Goal: Information Seeking & Learning: Understand process/instructions

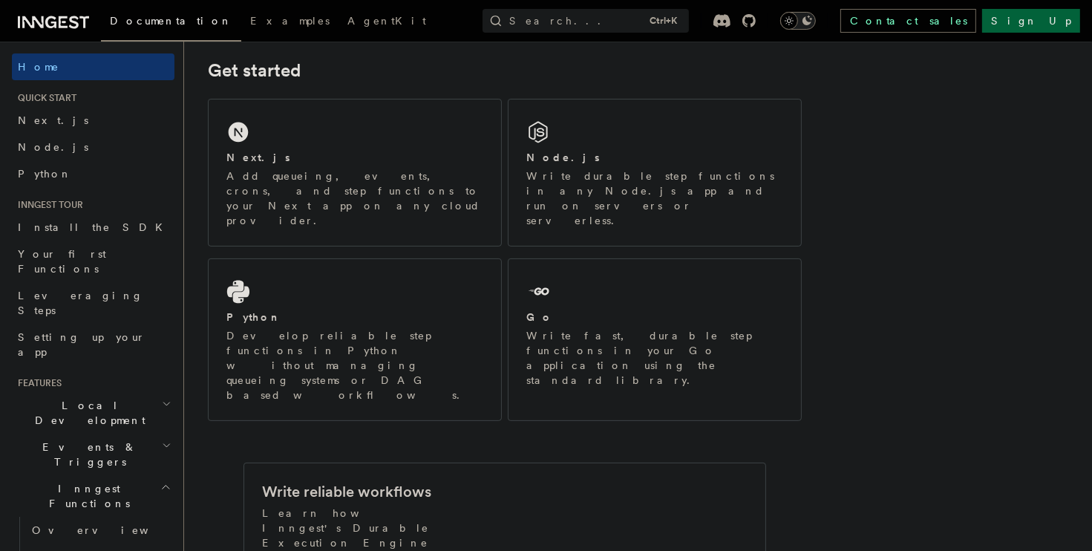
scroll to position [214, 0]
click at [661, 325] on p "Write fast, durable step functions in your Go application using the standard li…" at bounding box center [655, 354] width 257 height 59
click at [348, 189] on p "Add queueing, events, crons, and step functions to your Next app on any cloud p…" at bounding box center [355, 194] width 257 height 59
click at [71, 229] on span "Install the SDK" at bounding box center [95, 227] width 154 height 12
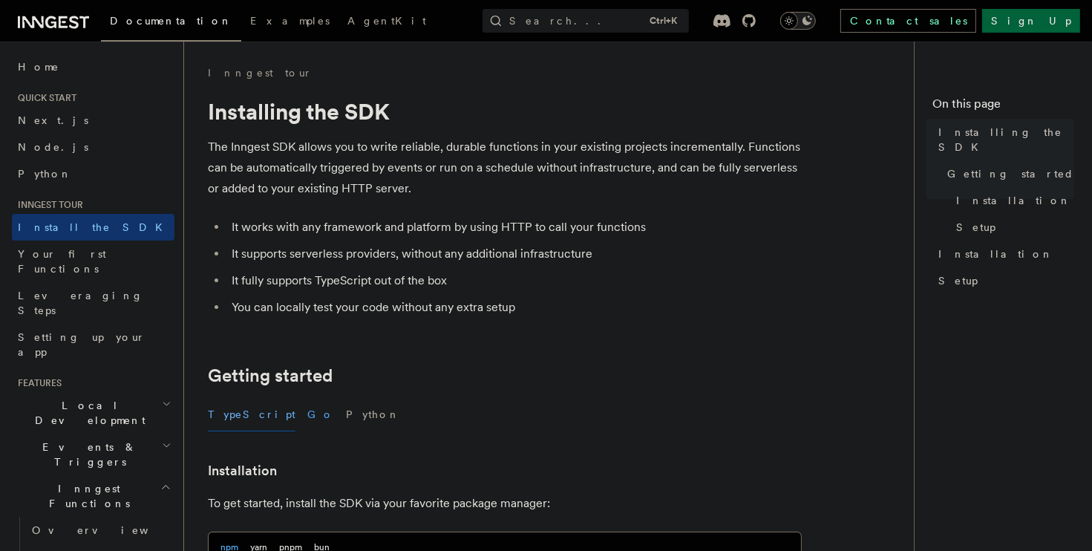
click at [307, 411] on button "Go" at bounding box center [320, 414] width 27 height 33
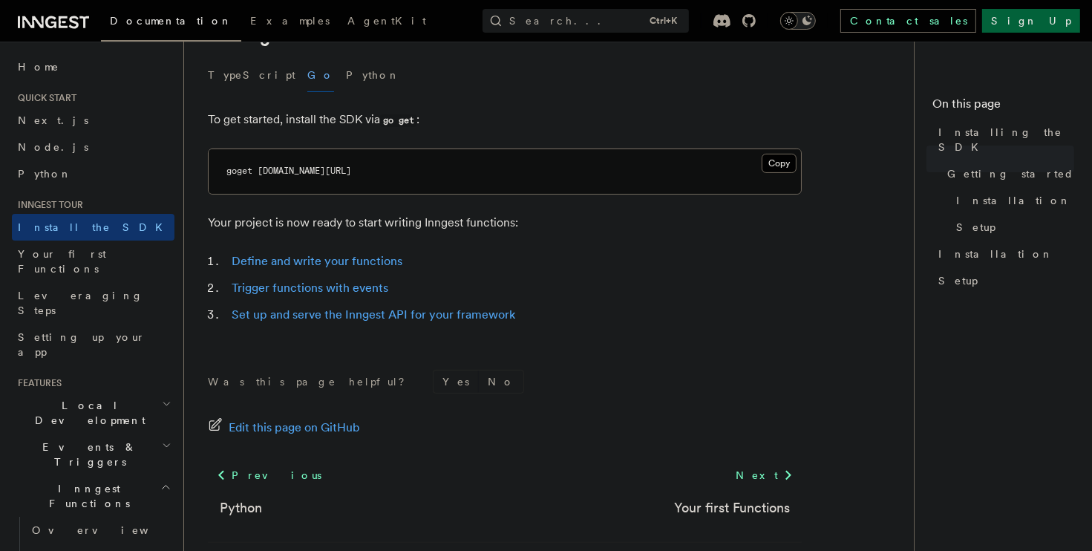
scroll to position [333, 0]
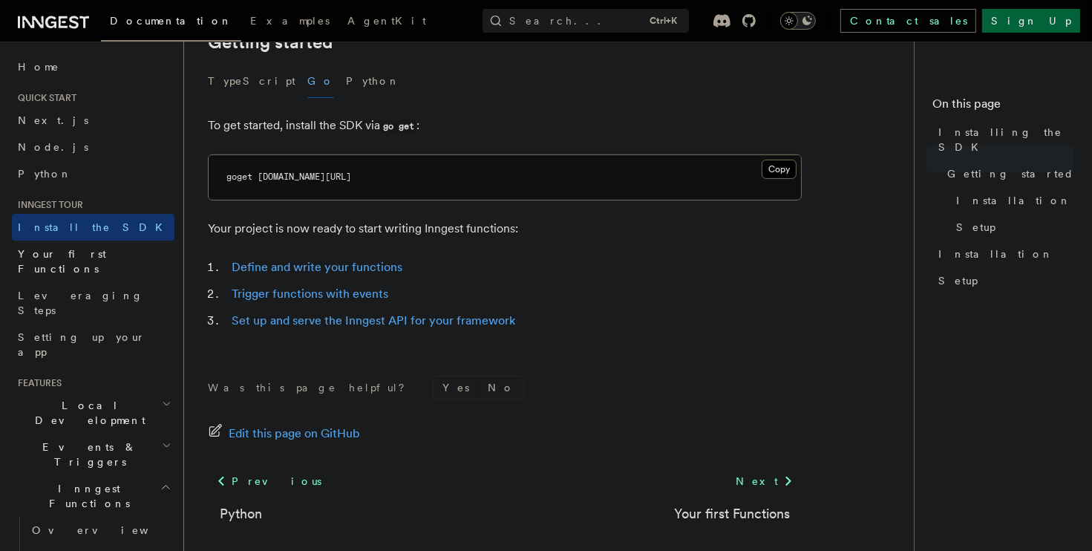
click at [88, 259] on span "Your first Functions" at bounding box center [62, 261] width 88 height 27
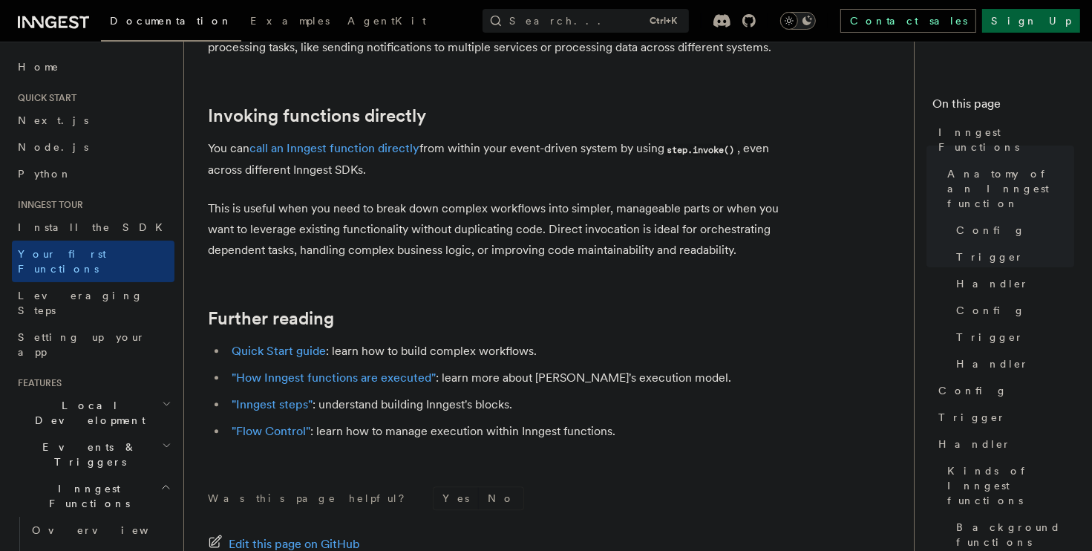
scroll to position [71, 0]
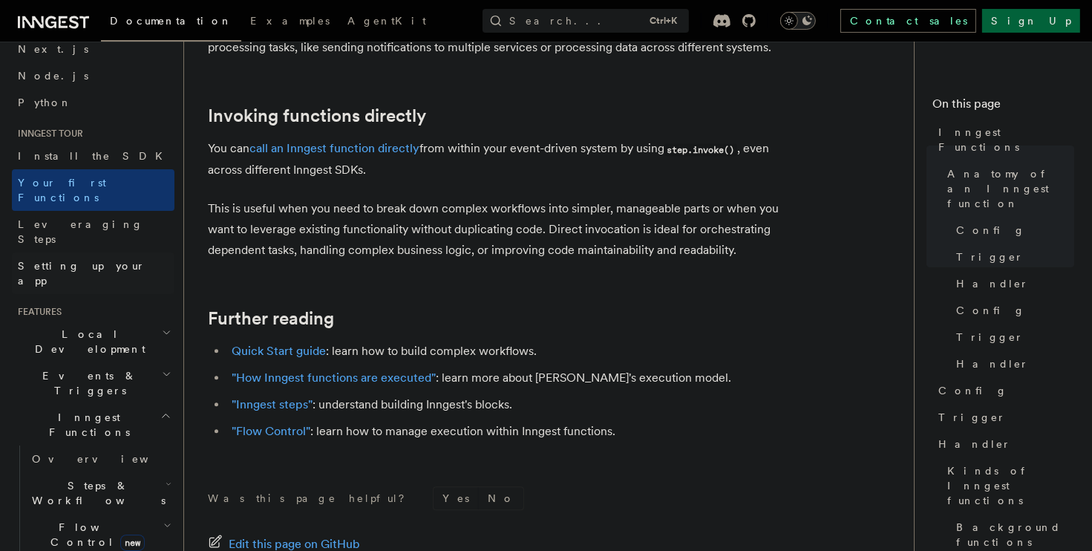
click at [82, 253] on link "Setting up your app" at bounding box center [93, 274] width 163 height 42
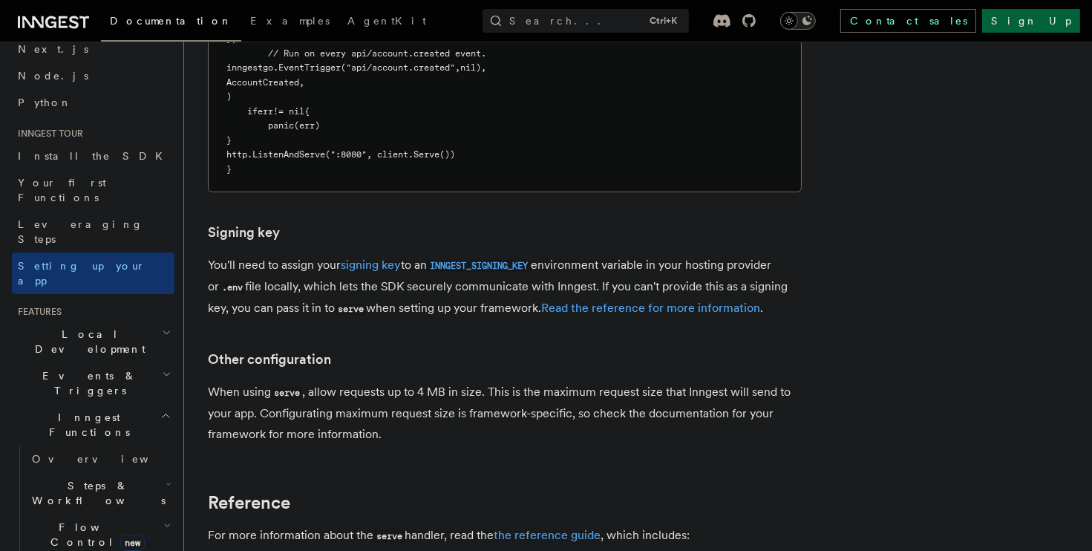
scroll to position [1141, 0]
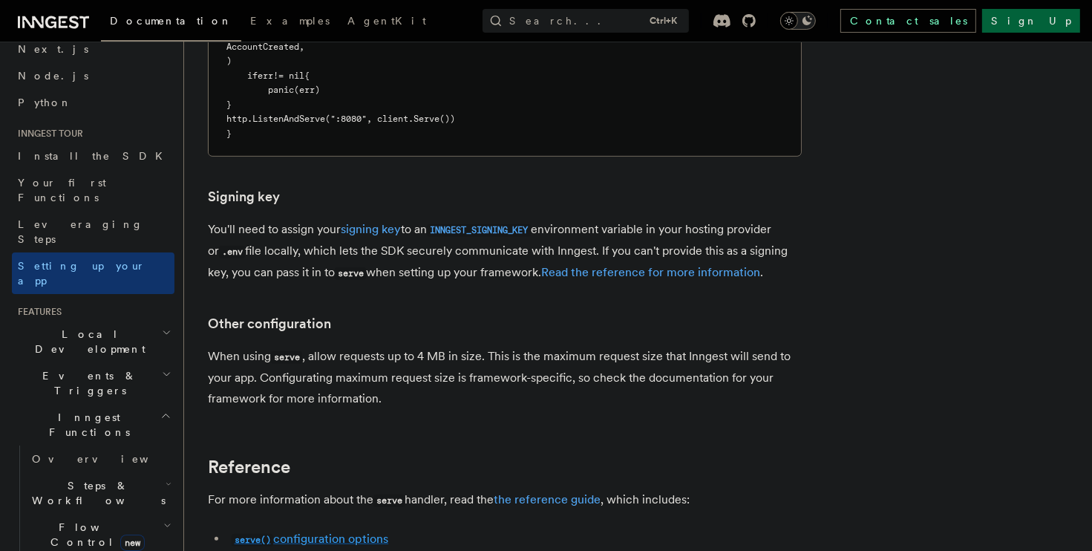
click at [316, 532] on link "serve() configuration options" at bounding box center [310, 539] width 157 height 14
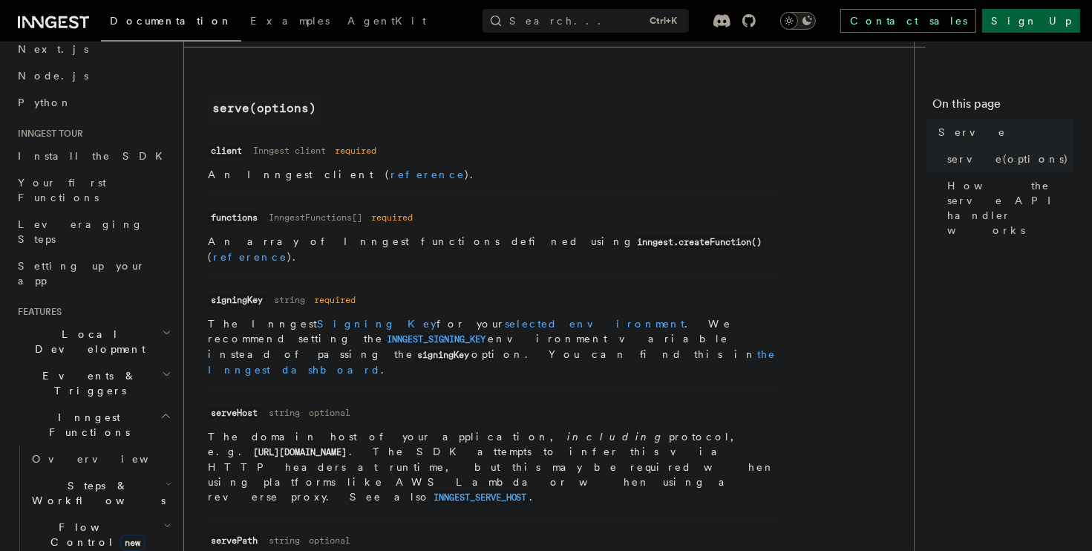
scroll to position [570, 0]
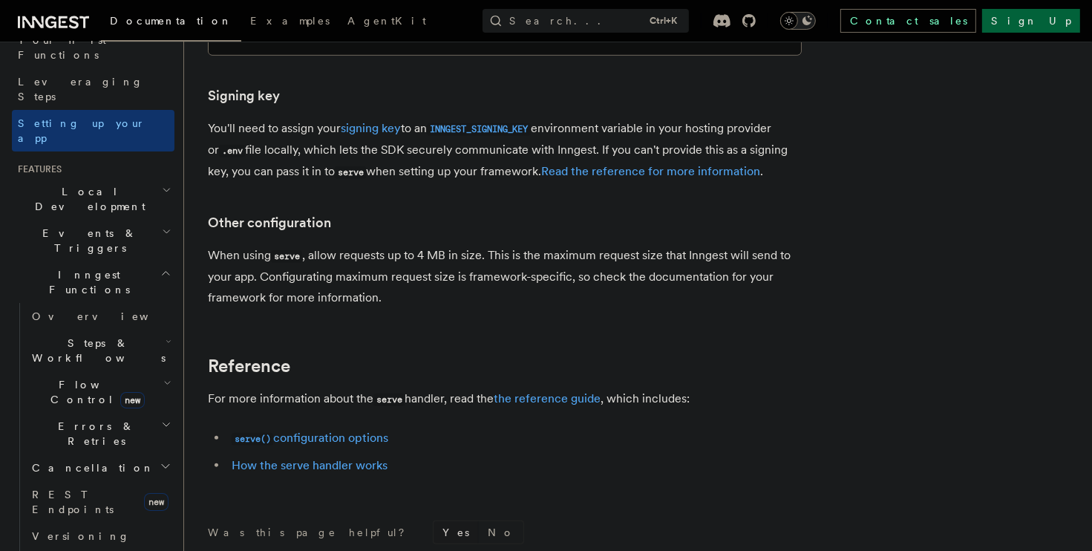
scroll to position [1283, 0]
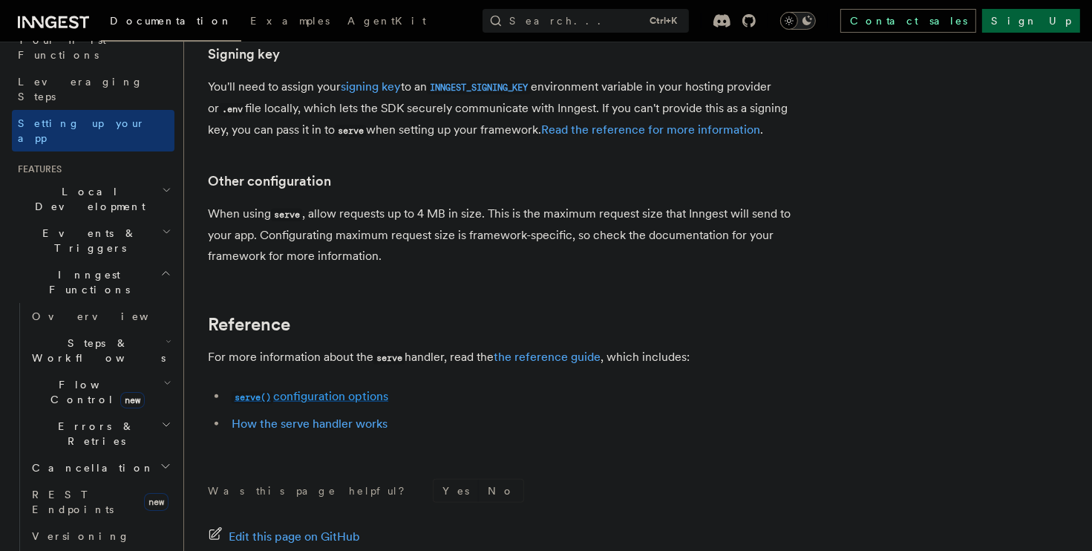
click at [349, 389] on link "serve() configuration options" at bounding box center [310, 396] width 157 height 14
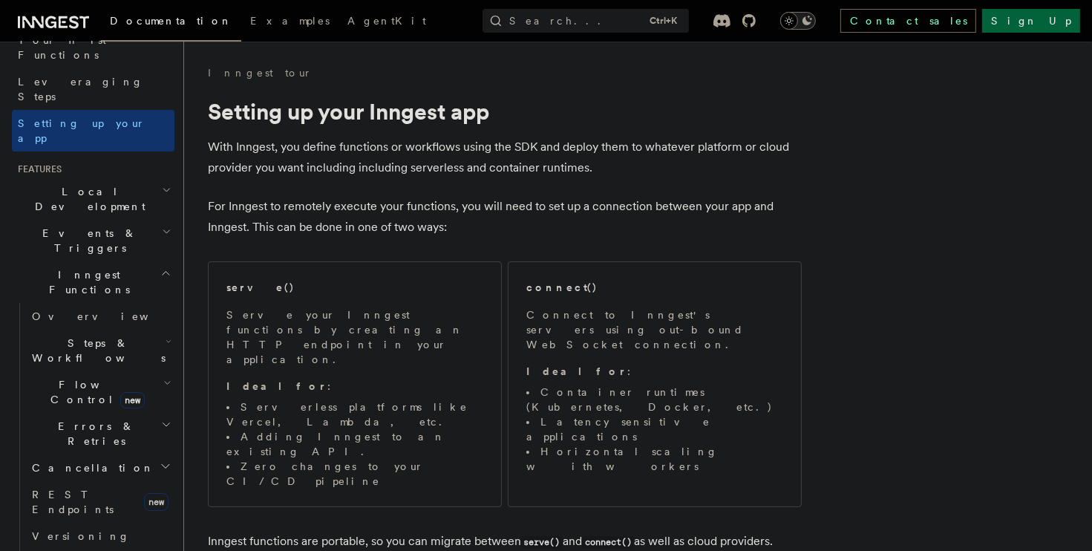
scroll to position [1283, 0]
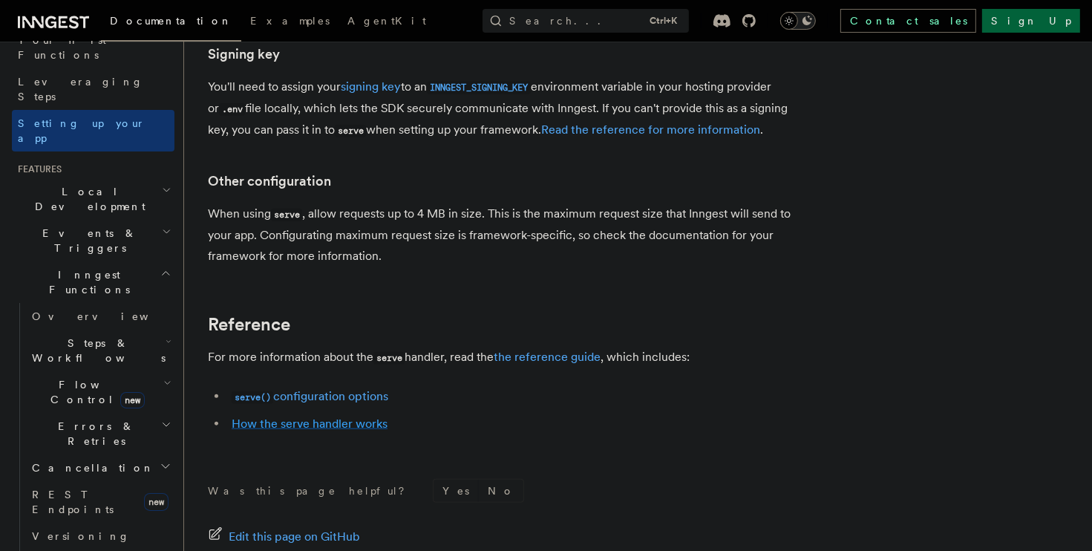
click at [312, 417] on link "How the serve handler works" at bounding box center [310, 424] width 156 height 14
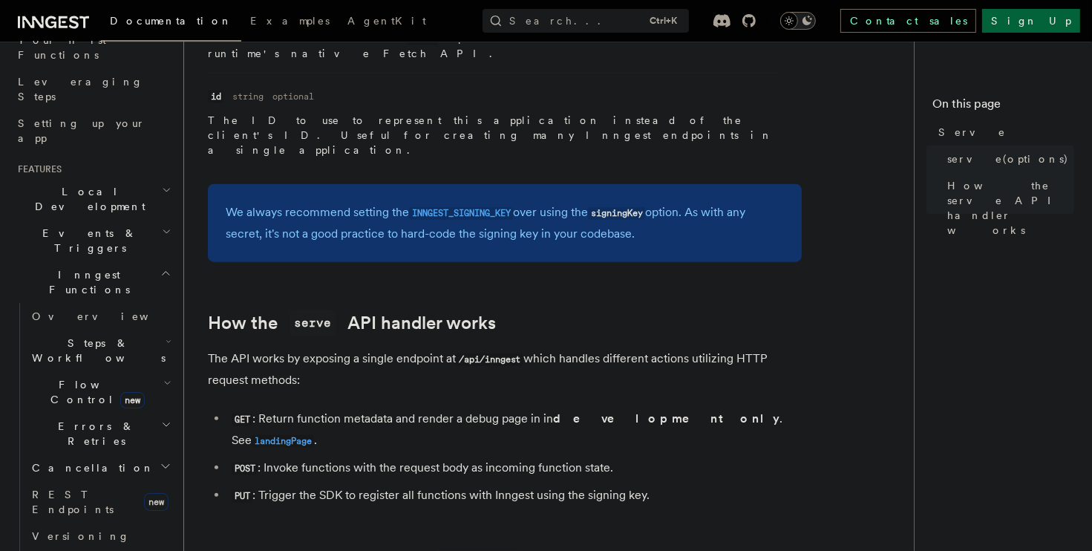
scroll to position [1511, 0]
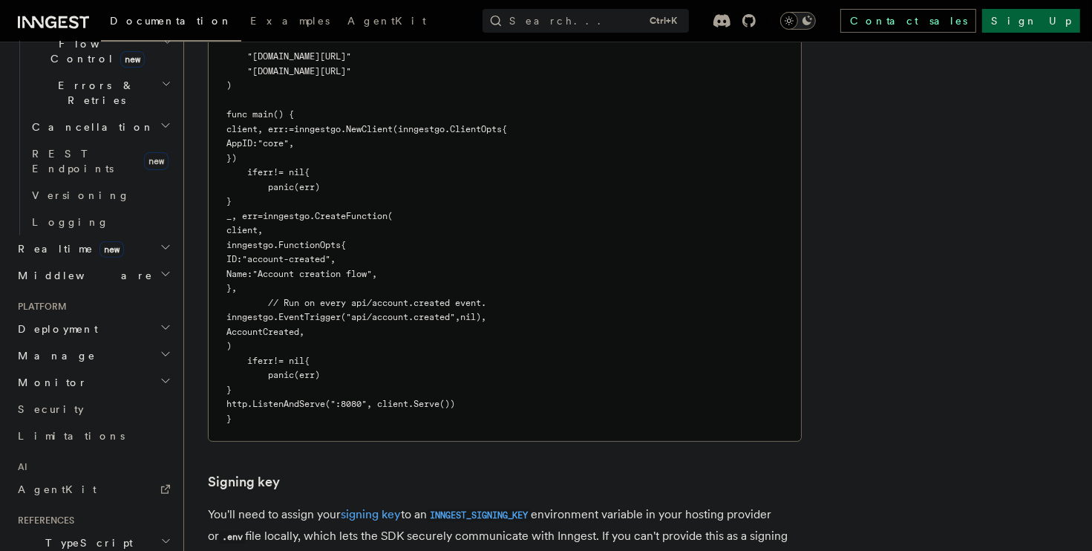
scroll to position [642, 0]
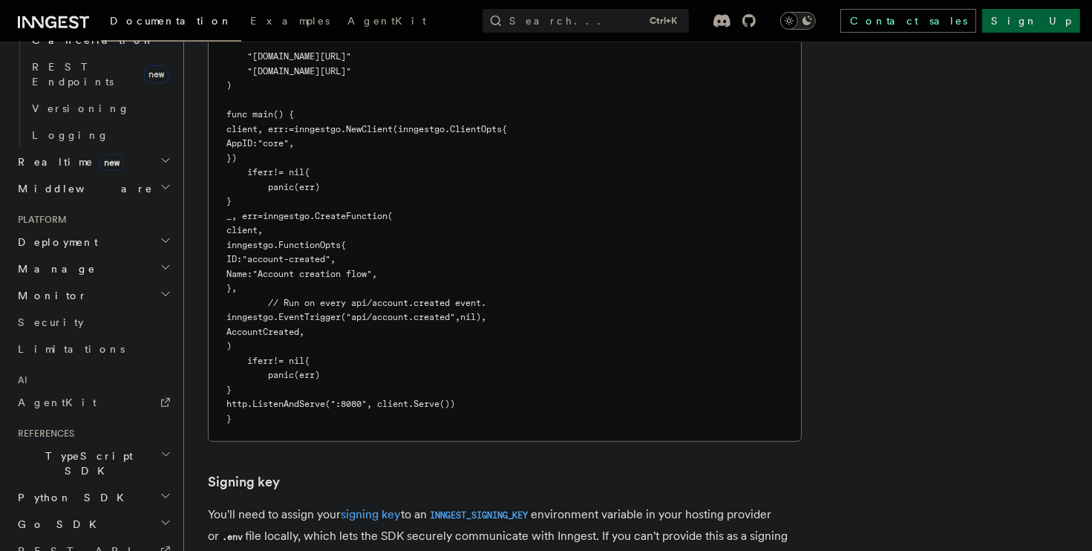
click at [56, 511] on h2 "Go SDK" at bounding box center [93, 524] width 163 height 27
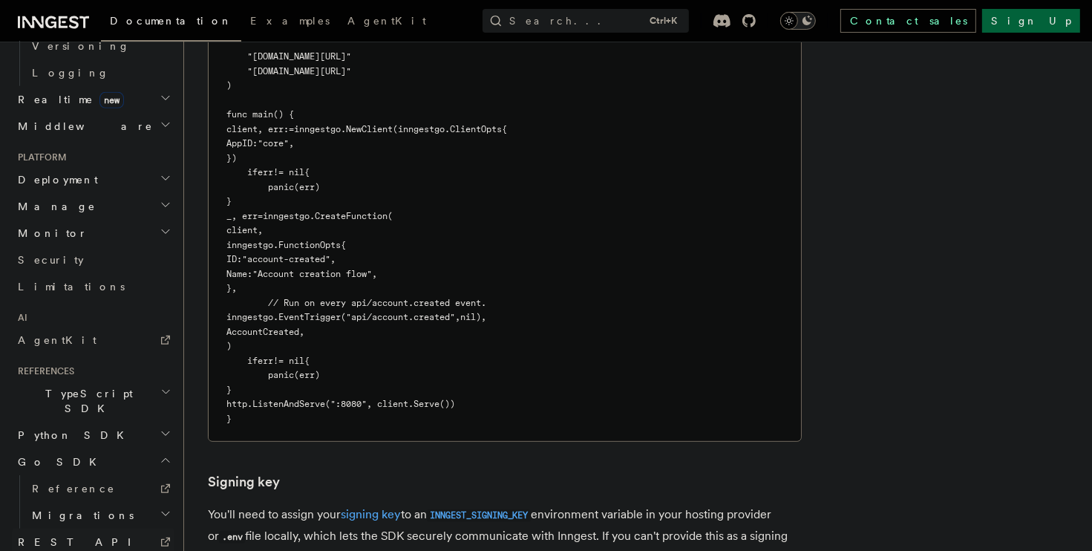
scroll to position [713, 0]
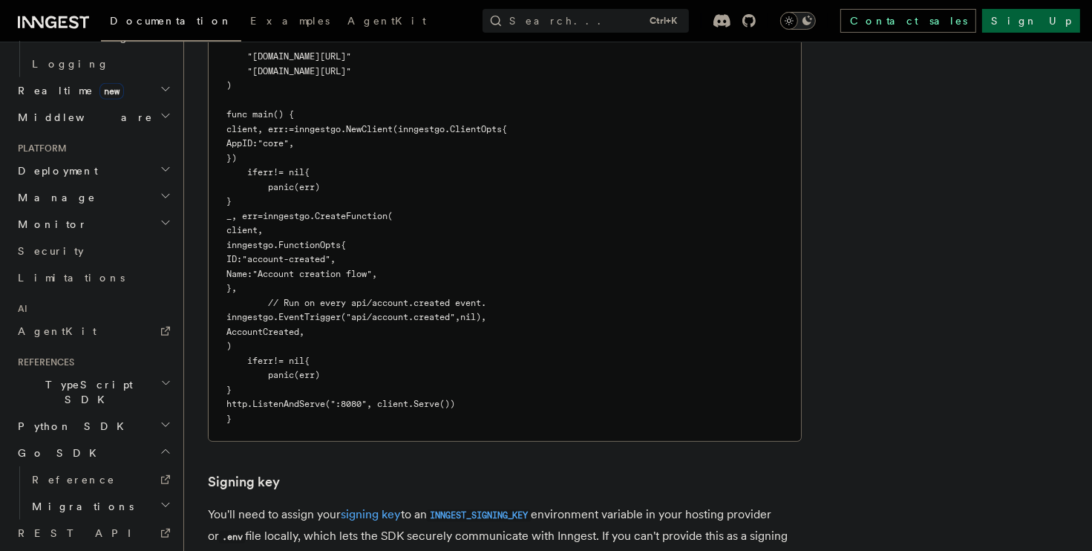
click at [134, 493] on h2 "Migrations" at bounding box center [100, 506] width 149 height 27
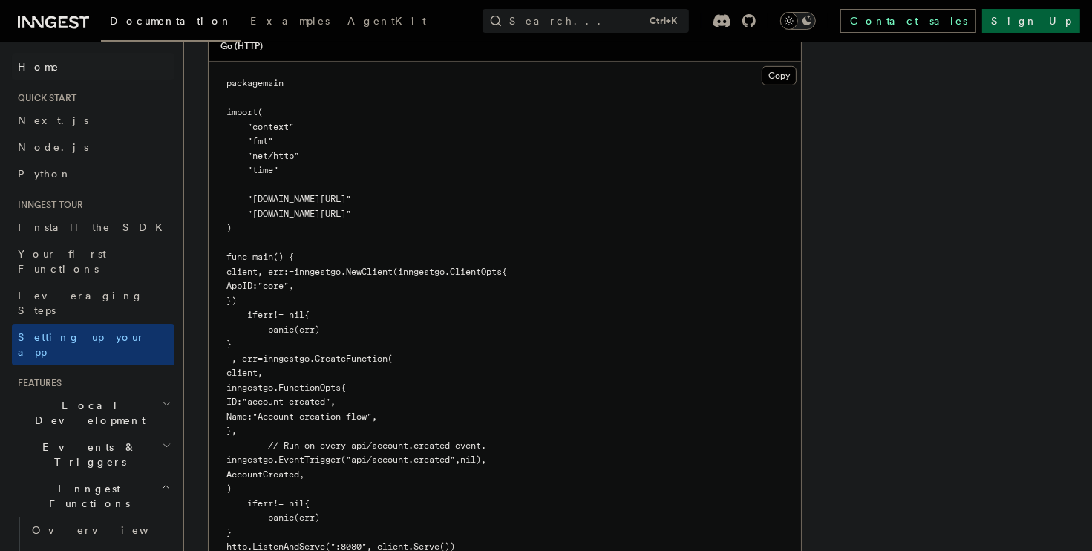
click at [40, 69] on span "Home" at bounding box center [39, 66] width 42 height 15
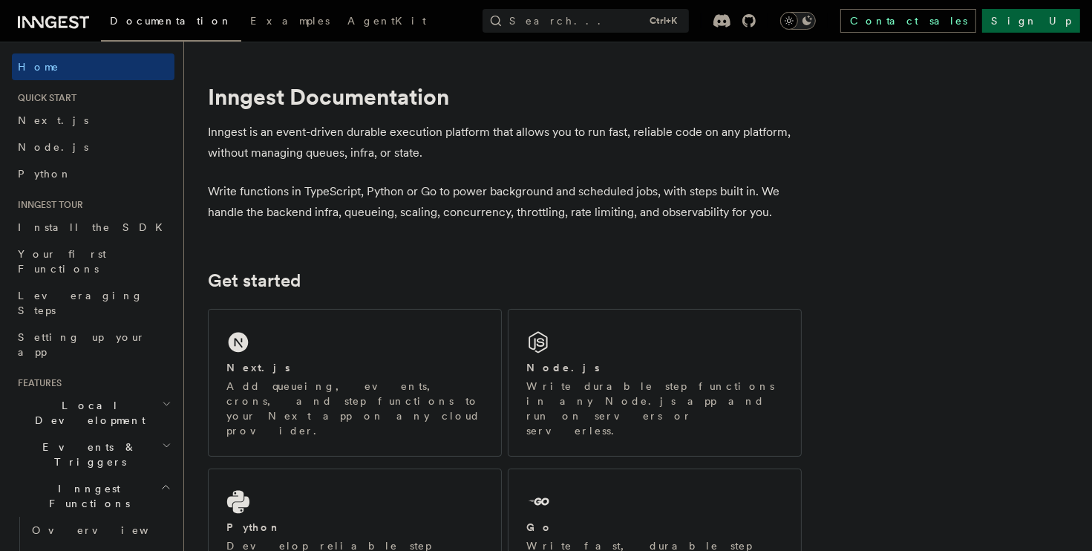
click at [74, 29] on icon at bounding box center [53, 22] width 71 height 18
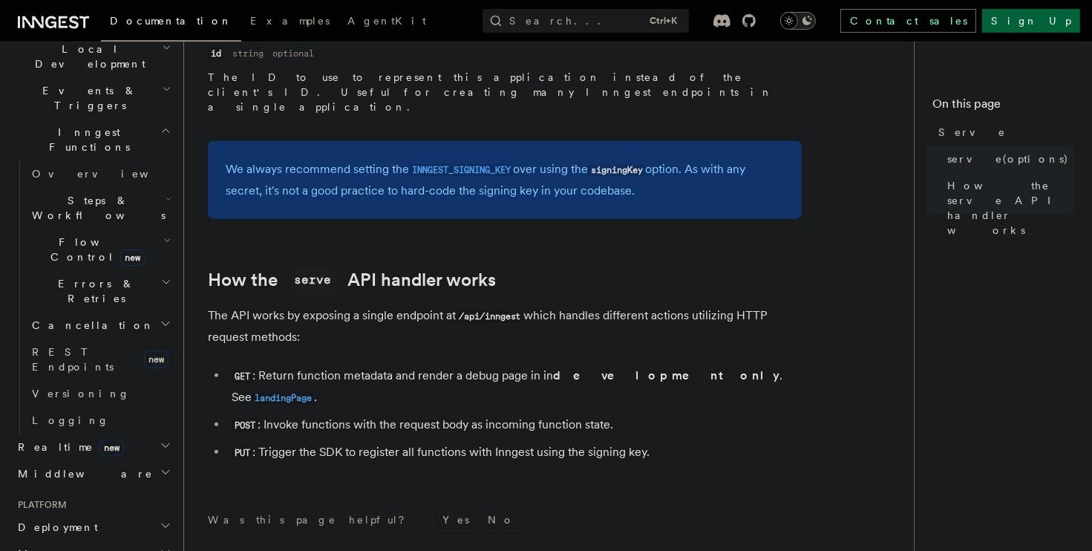
scroll to position [428, 0]
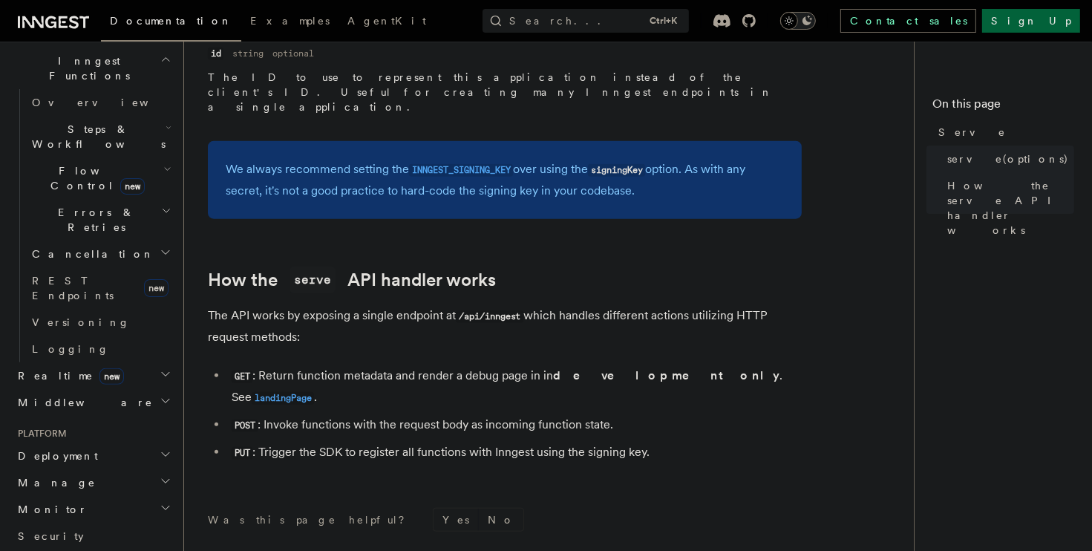
click at [140, 443] on h2 "Deployment" at bounding box center [93, 456] width 163 height 27
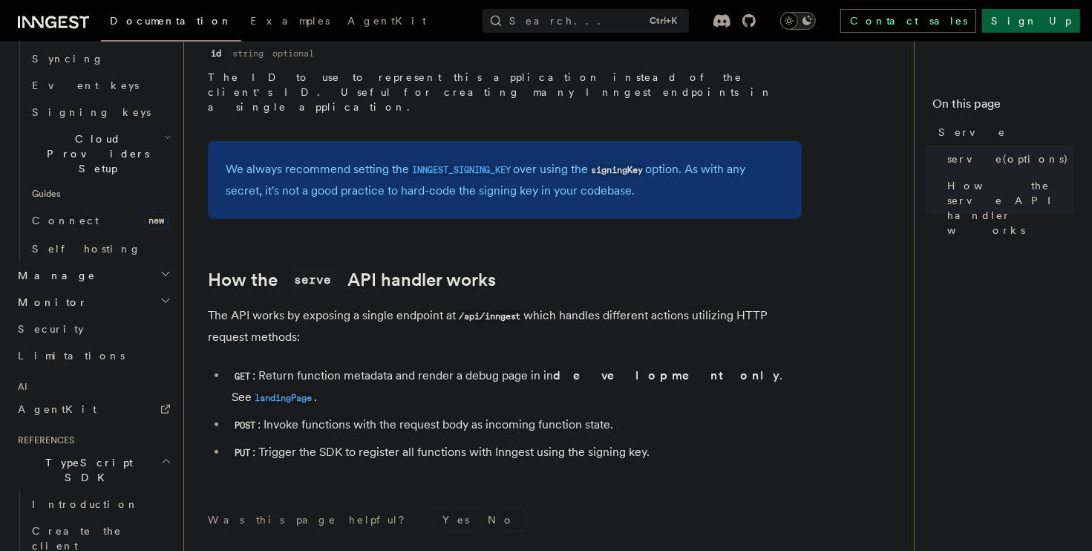
scroll to position [927, 0]
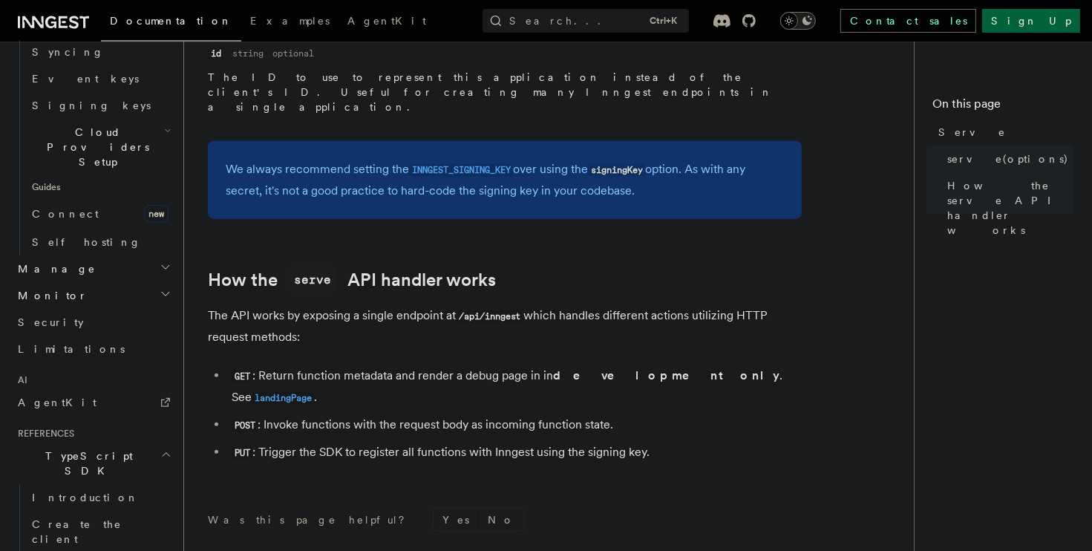
click at [134, 443] on h2 "TypeScript SDK" at bounding box center [93, 464] width 163 height 42
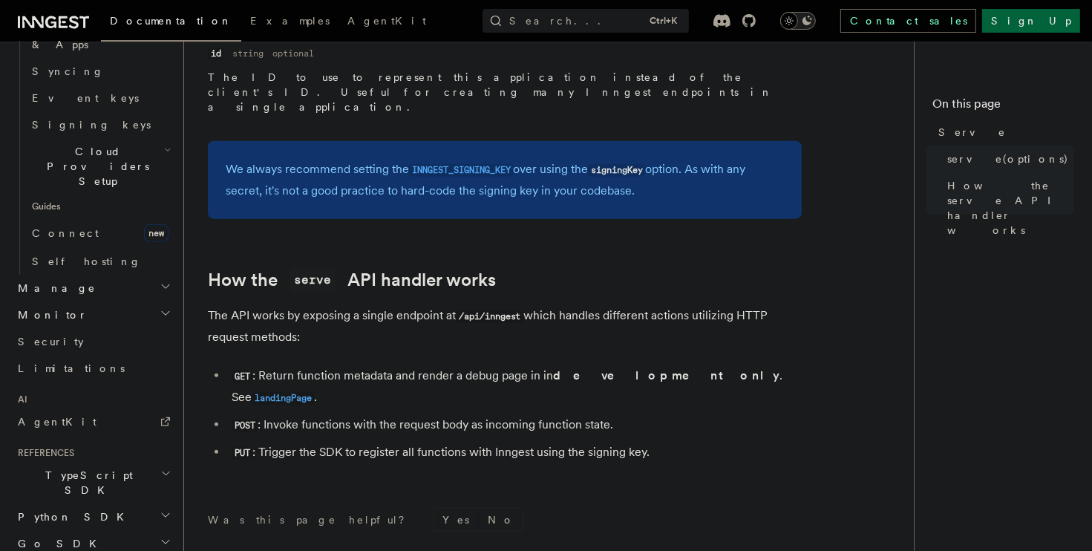
click at [93, 530] on h2 "Go SDK" at bounding box center [93, 543] width 163 height 27
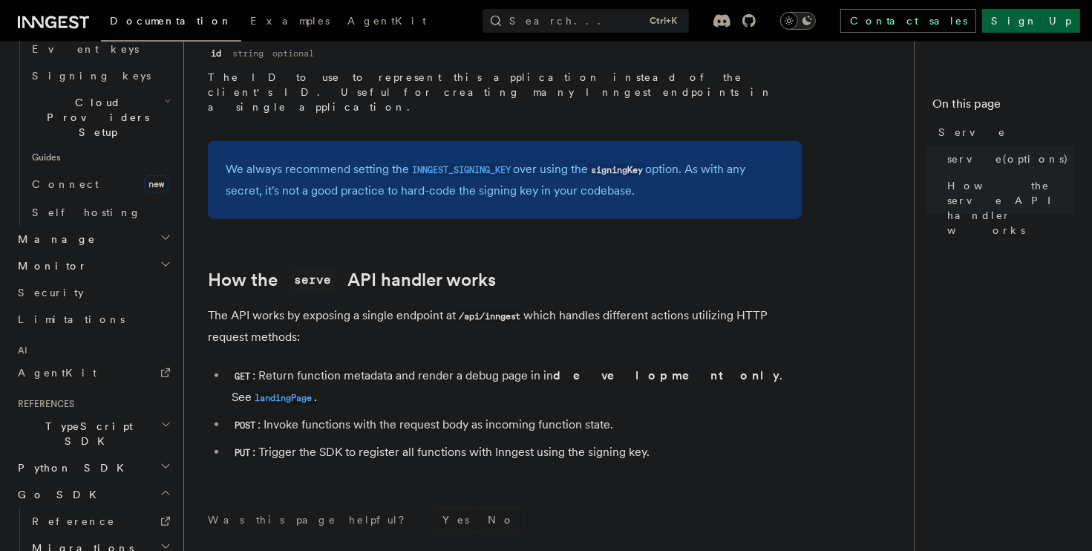
scroll to position [961, 0]
click at [78, 511] on span "Reference" at bounding box center [73, 517] width 83 height 12
